Goal: Information Seeking & Learning: Learn about a topic

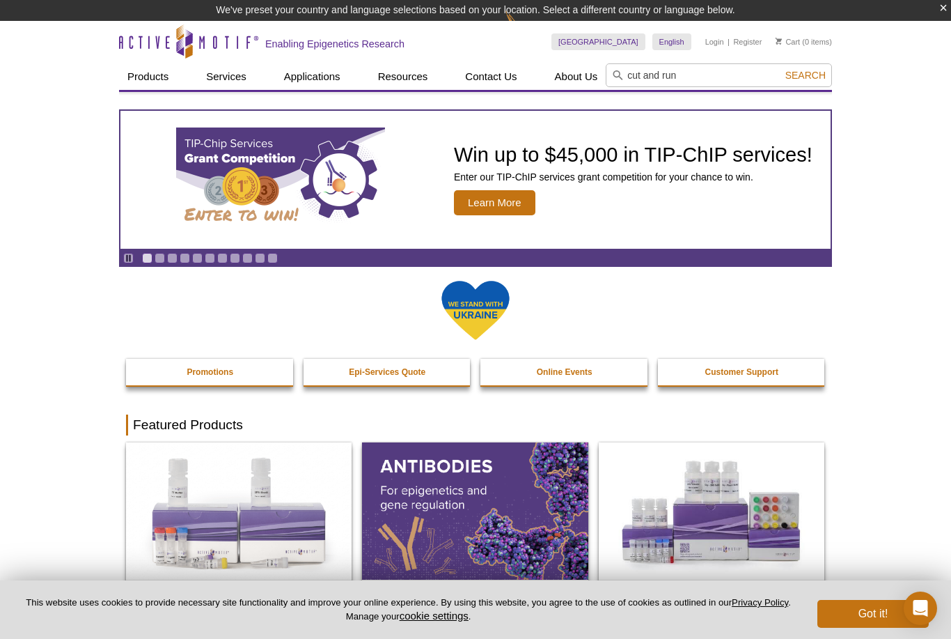
type input "cut and run"
click at [805, 75] on button "Search" at bounding box center [805, 75] width 49 height 13
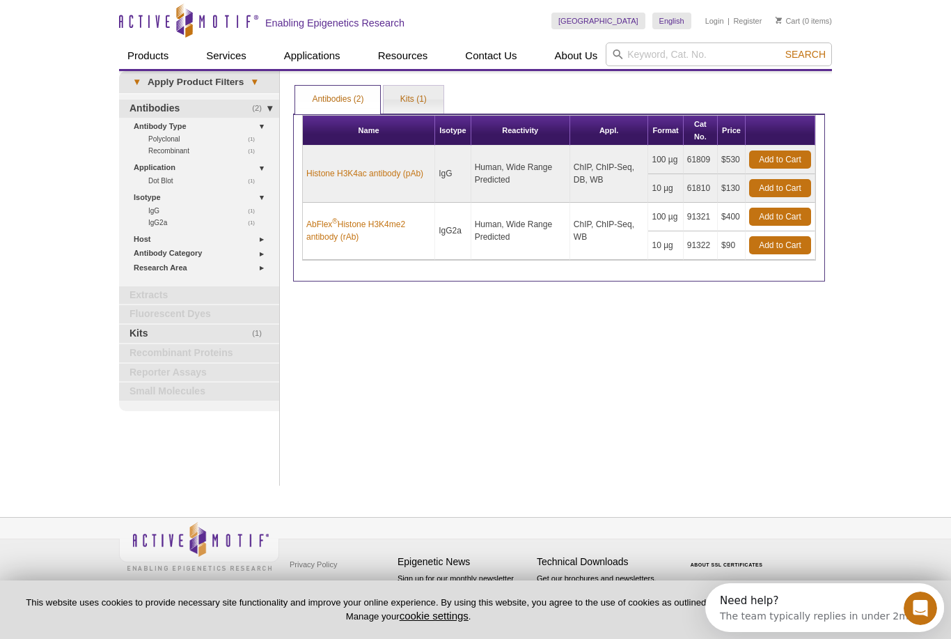
click at [196, 325] on link "(1) Kits" at bounding box center [199, 334] width 160 height 18
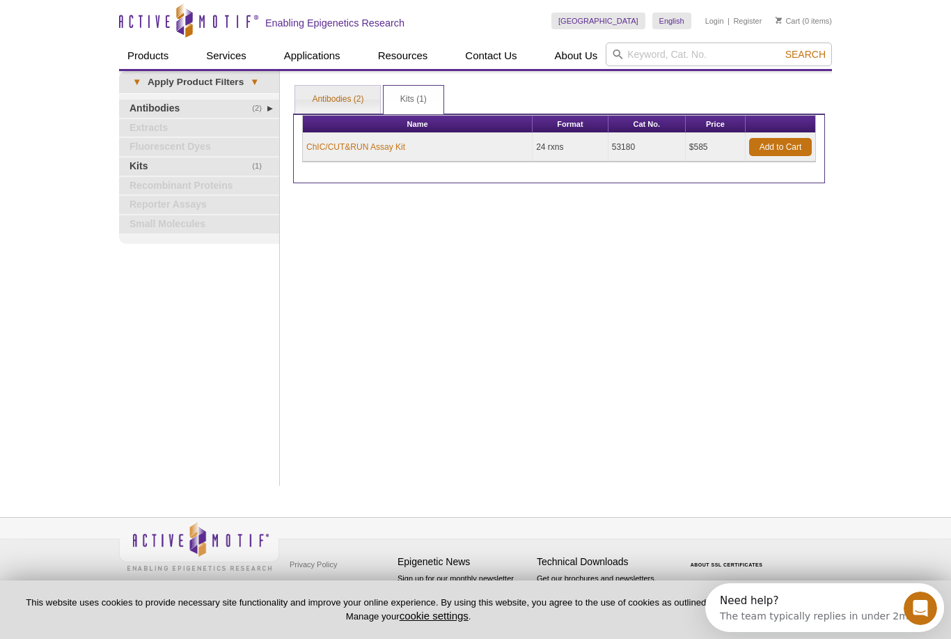
click at [382, 148] on link "ChIC/CUT&RUN Assay Kit" at bounding box center [355, 147] width 99 height 13
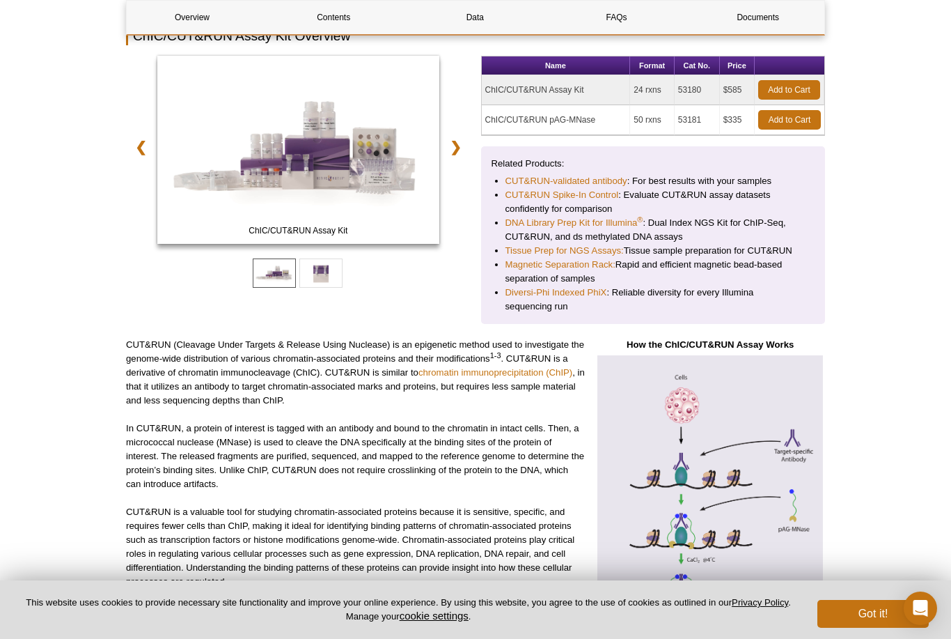
scroll to position [61, 0]
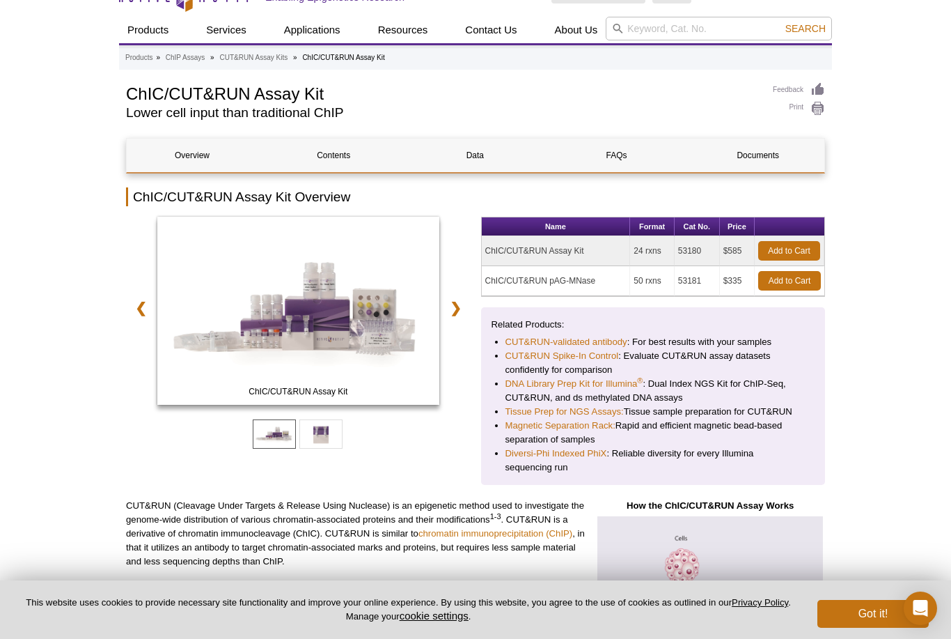
click at [547, 256] on td "ChIC/CUT&RUN Assay Kit" at bounding box center [556, 251] width 149 height 30
click at [787, 143] on link "Documents" at bounding box center [758, 155] width 131 height 33
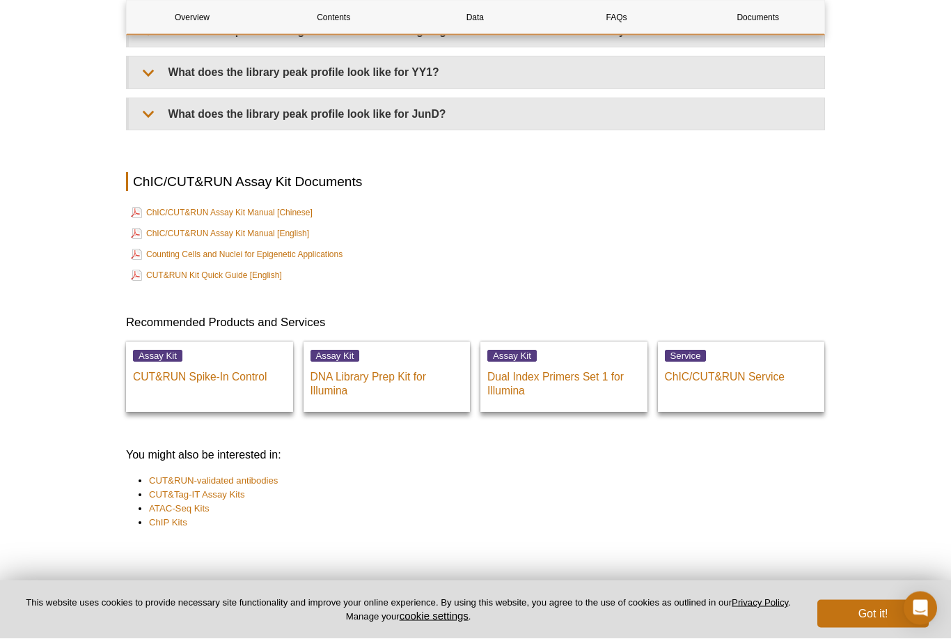
scroll to position [3139, 0]
click at [354, 398] on p "DNA Library Prep Kit for Illumina" at bounding box center [387, 380] width 153 height 35
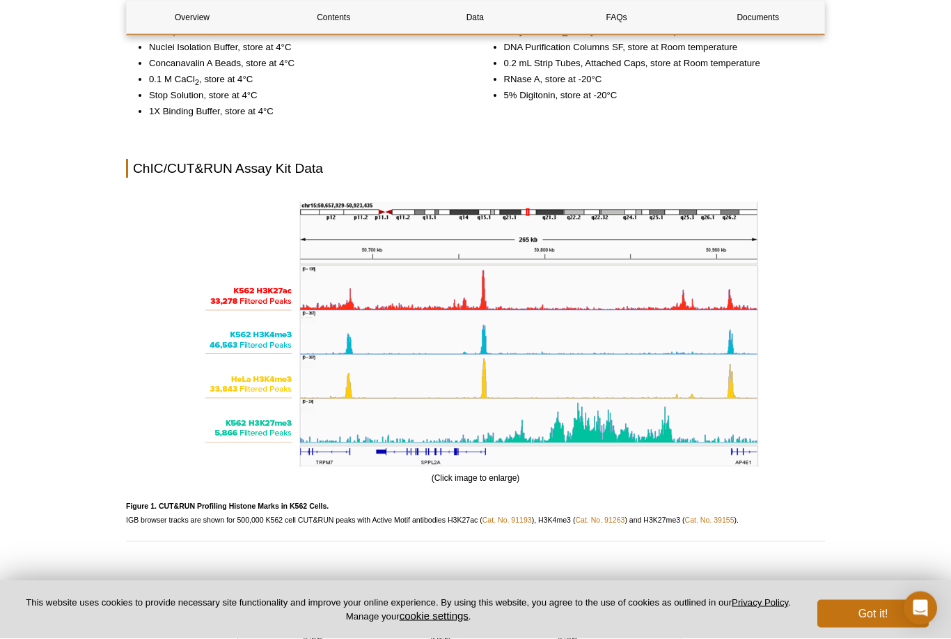
scroll to position [1508, 0]
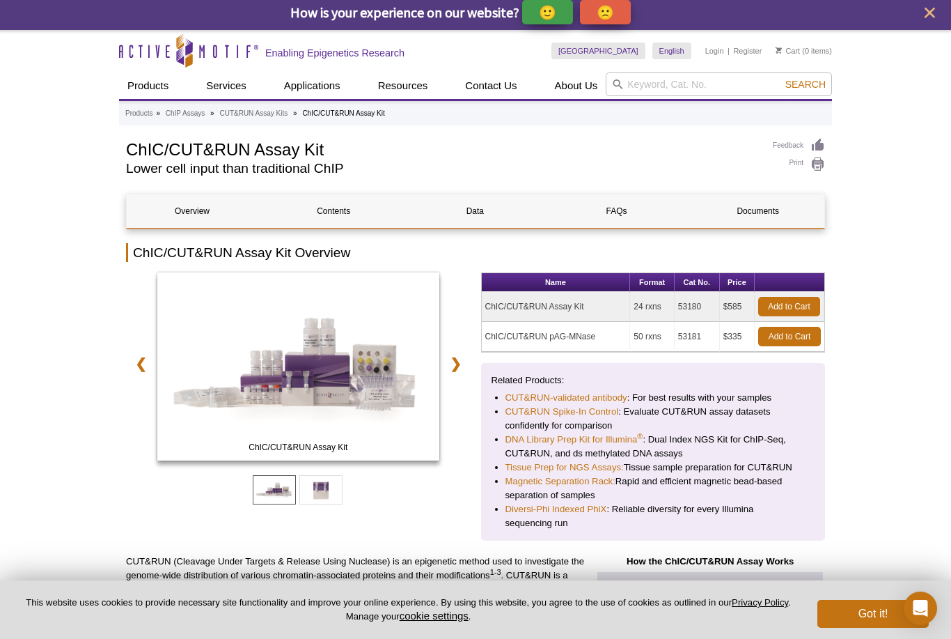
scroll to position [164, 0]
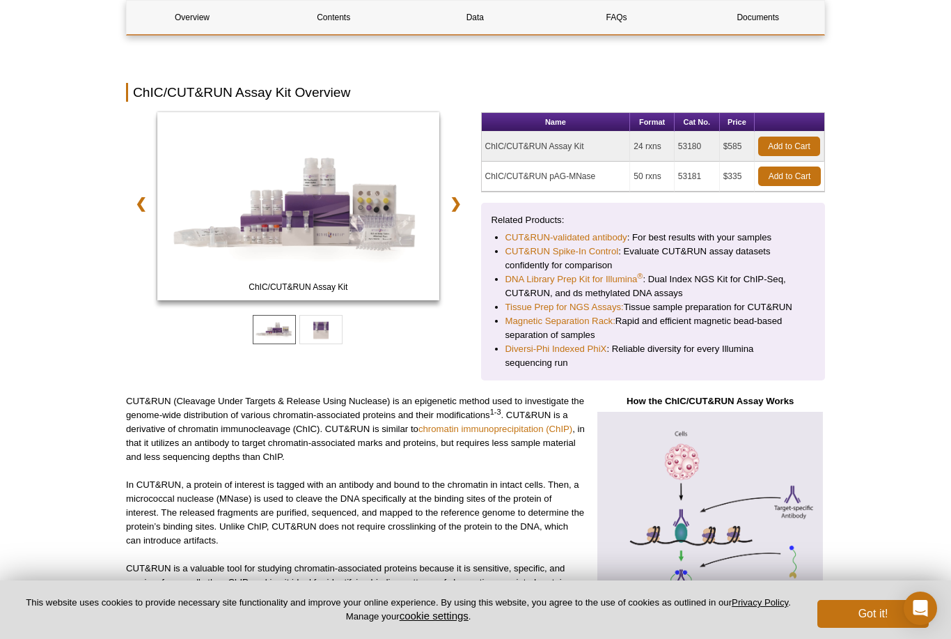
click at [774, 18] on link "Documents" at bounding box center [758, 17] width 131 height 33
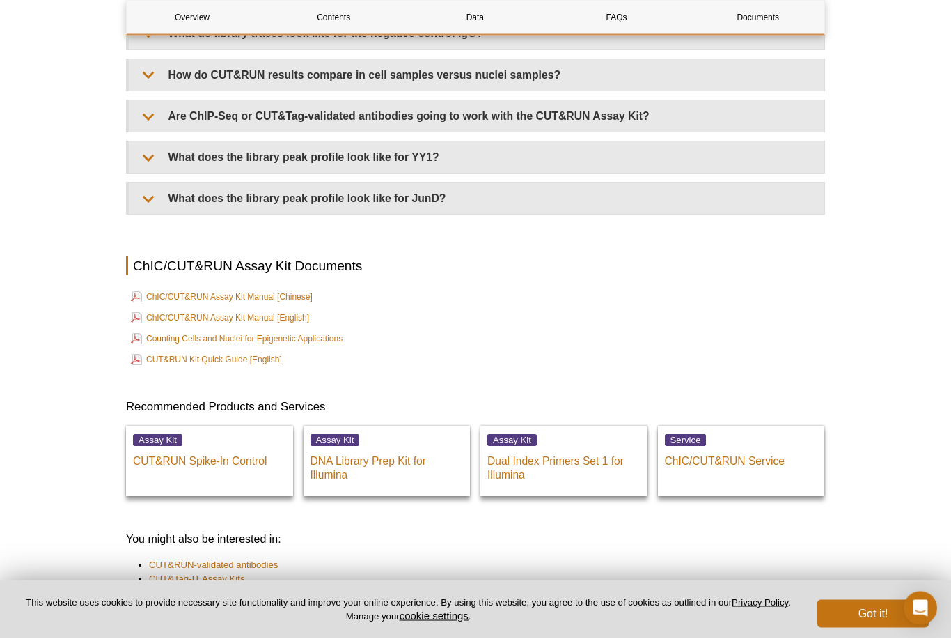
scroll to position [4441, 0]
click at [285, 322] on link "ChIC/CUT&RUN Assay Kit Manual [English]" at bounding box center [220, 317] width 178 height 17
